Goal: Check status: Check status

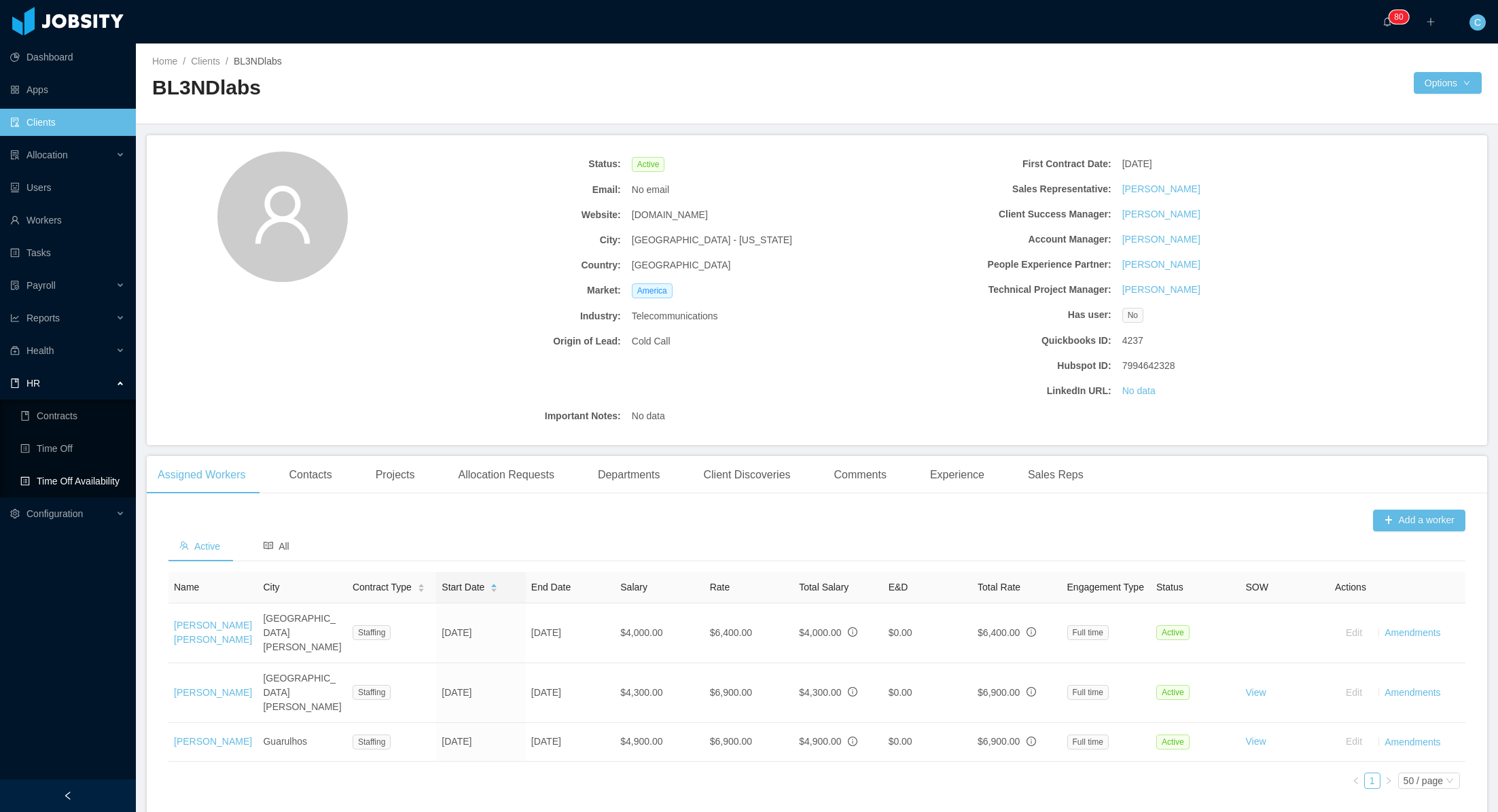
click at [81, 474] on link "Time Off Availability" at bounding box center [72, 481] width 104 height 27
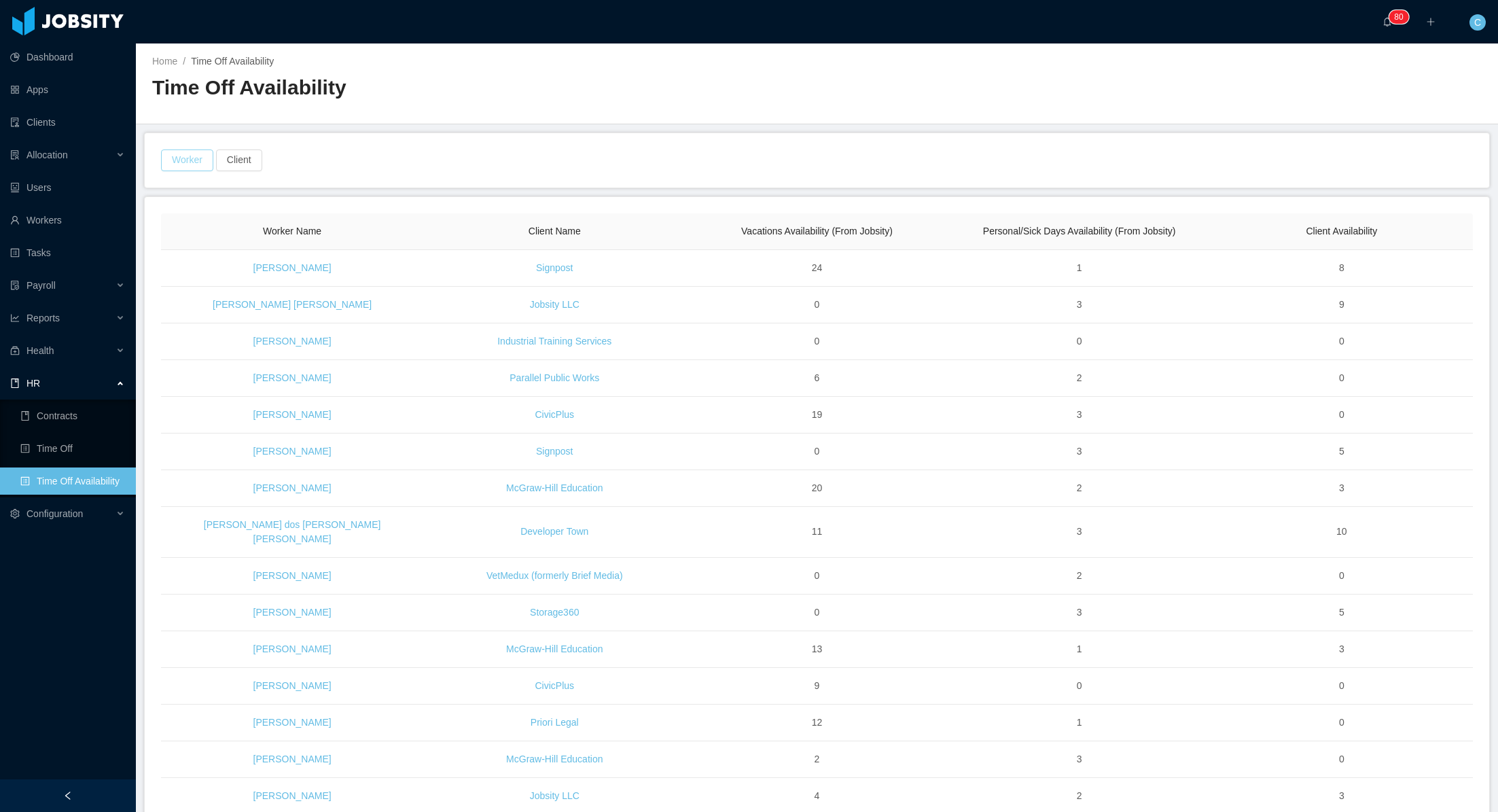
click at [193, 160] on button "Worker" at bounding box center [187, 160] width 52 height 22
click at [232, 224] on div "Search Worker" at bounding box center [181, 222] width 175 height 13
type input "**********"
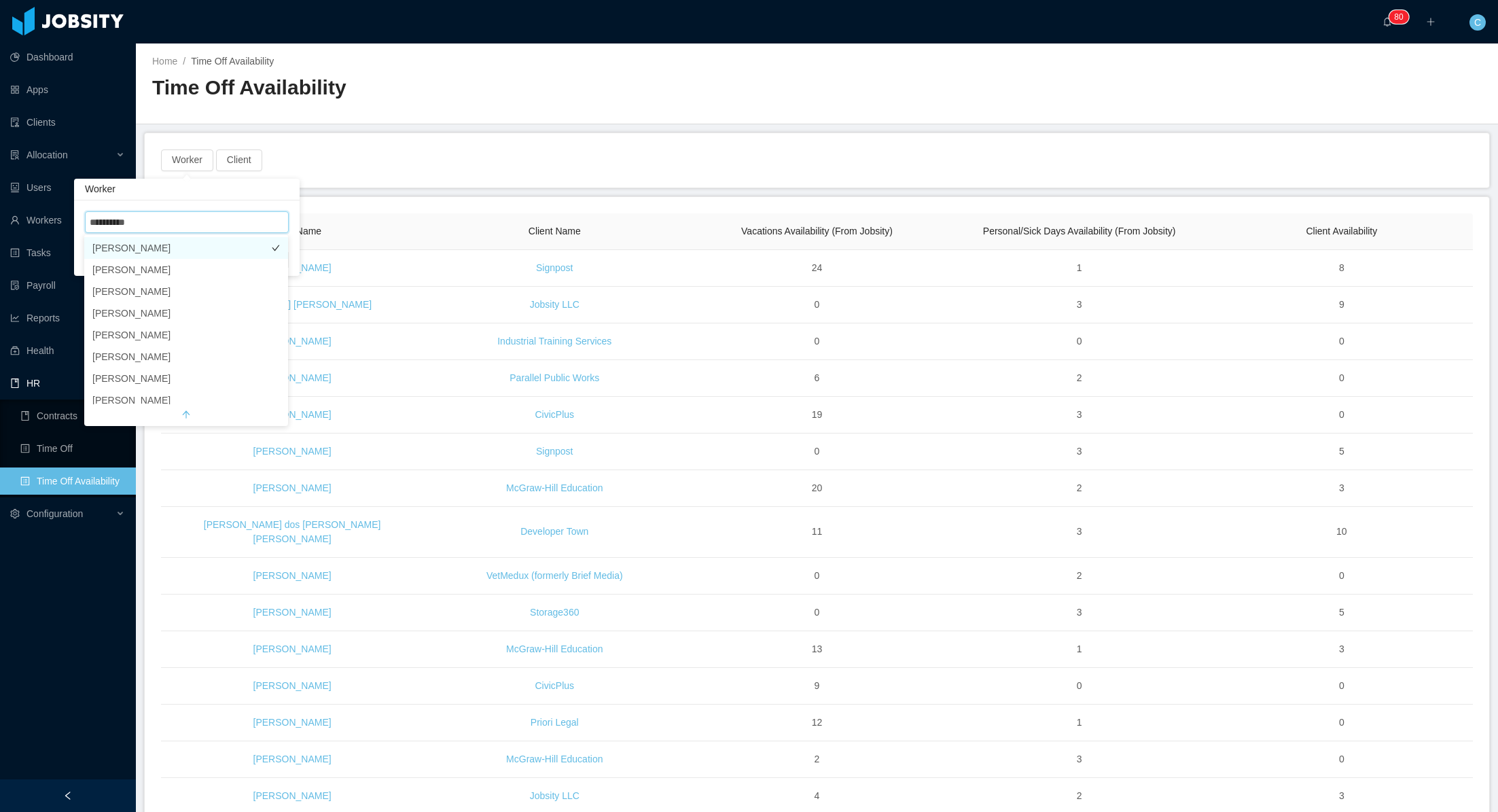
click at [203, 248] on li "[PERSON_NAME]" at bounding box center [186, 248] width 204 height 22
click at [472, 162] on div "Worker · 1 Client" at bounding box center [817, 160] width 1314 height 22
